Goal: Navigation & Orientation: Find specific page/section

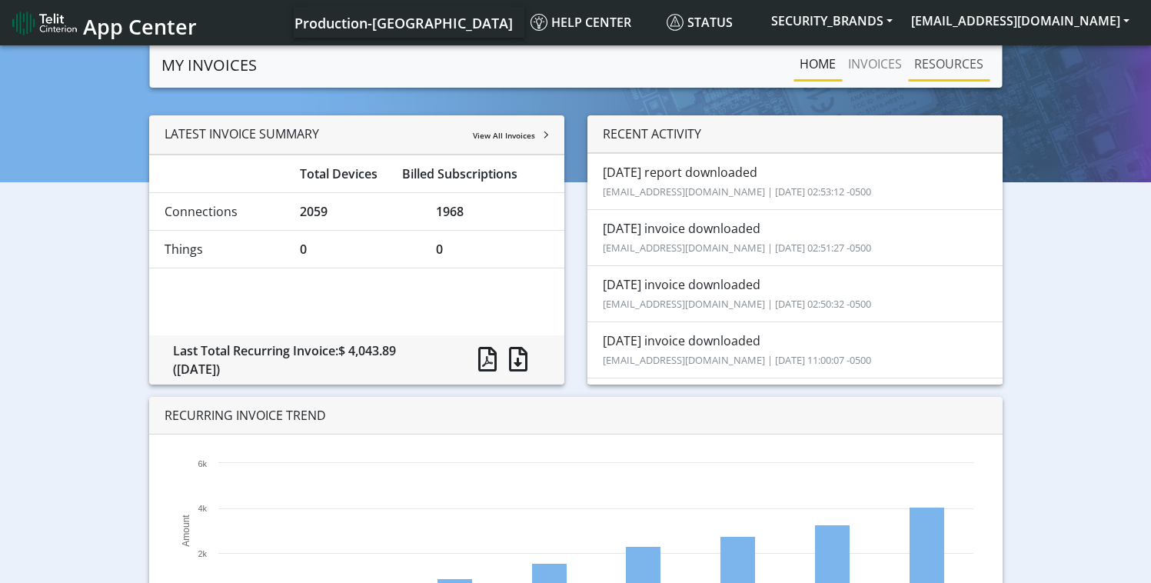
click at [955, 58] on link "RESOURCES" at bounding box center [949, 63] width 82 height 31
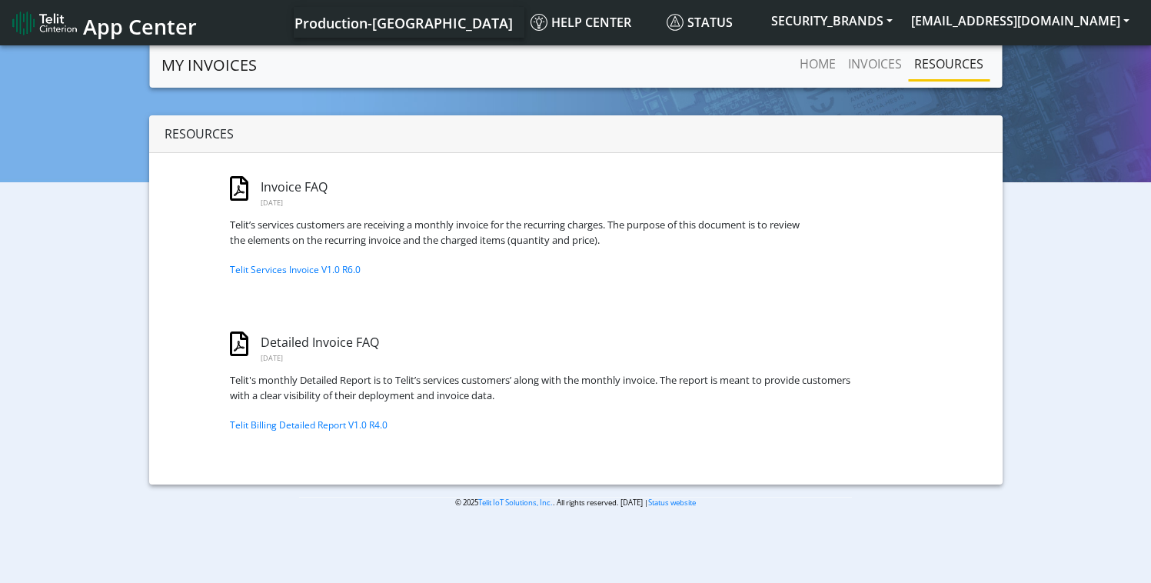
click at [58, 22] on img at bounding box center [44, 23] width 65 height 25
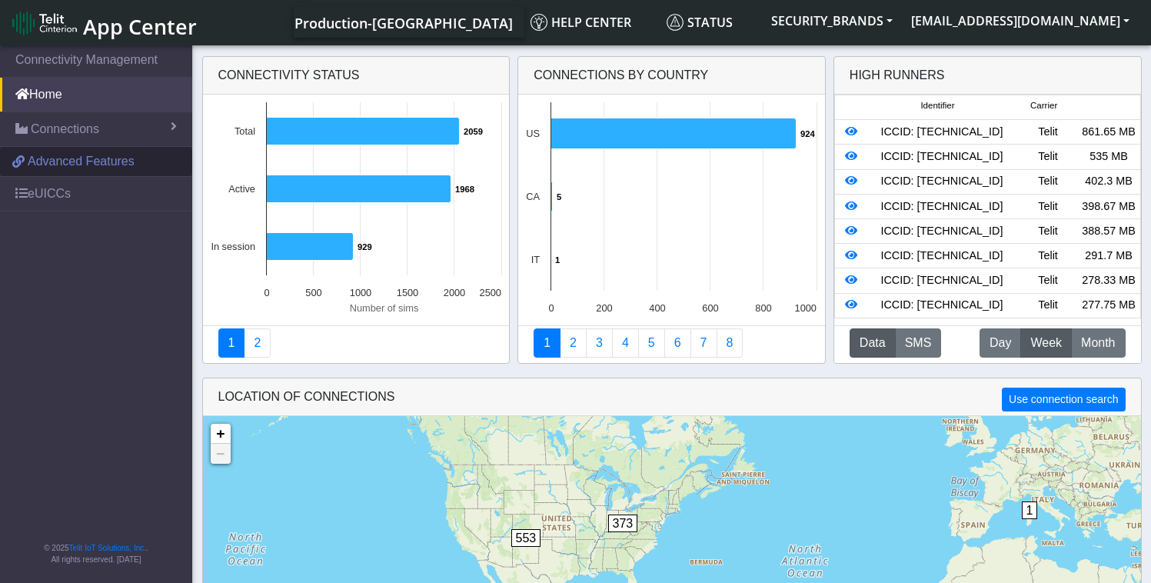
click at [65, 166] on span "Advanced Features" at bounding box center [81, 161] width 107 height 18
click at [71, 165] on span "Advanced Features" at bounding box center [81, 161] width 107 height 18
